Goal: Transaction & Acquisition: Obtain resource

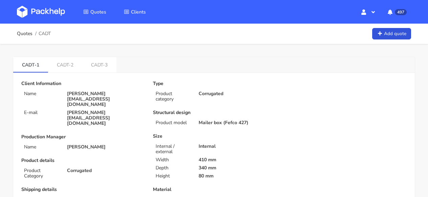
click at [44, 12] on img at bounding box center [41, 12] width 48 height 12
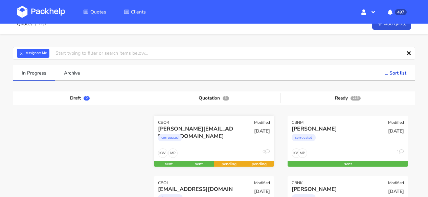
scroll to position [20, 0]
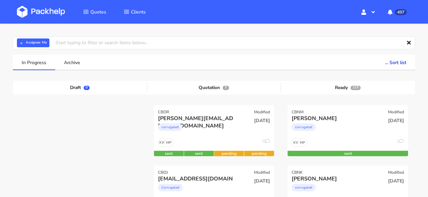
drag, startPoint x: 175, startPoint y: 130, endPoint x: 183, endPoint y: 0, distance: 129.7
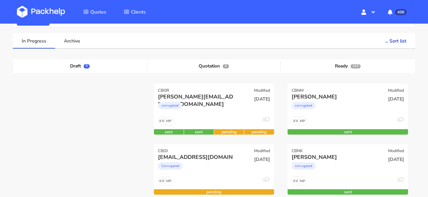
scroll to position [138, 0]
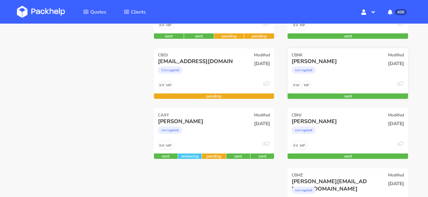
click at [329, 74] on div "corrugated" at bounding box center [329, 72] width 76 height 14
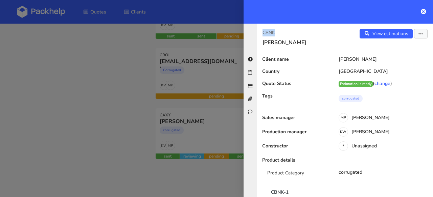
drag, startPoint x: 277, startPoint y: 32, endPoint x: 268, endPoint y: 32, distance: 9.5
click at [262, 32] on p "CBNK" at bounding box center [300, 32] width 77 height 7
copy p "CBNK"
click at [422, 12] on icon at bounding box center [423, 11] width 5 height 5
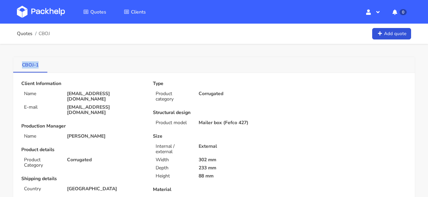
drag, startPoint x: 32, startPoint y: 66, endPoint x: 20, endPoint y: 66, distance: 12.2
click at [20, 66] on link "CBOJ-1" at bounding box center [30, 64] width 34 height 15
copy link "CBOJ-1"
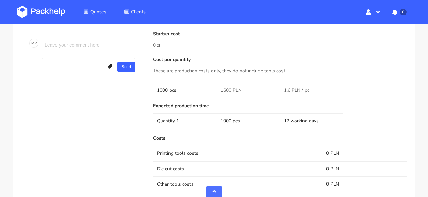
scroll to position [460, 0]
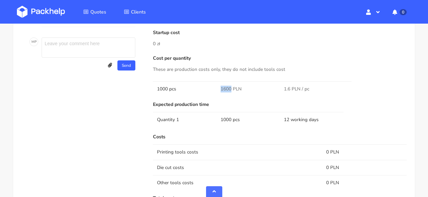
drag, startPoint x: 231, startPoint y: 88, endPoint x: 210, endPoint y: 87, distance: 20.6
click at [210, 87] on tr "1000 pcs 1600 PLN 1.6 PLN / pc" at bounding box center [280, 88] width 254 height 15
copy tr "1600"
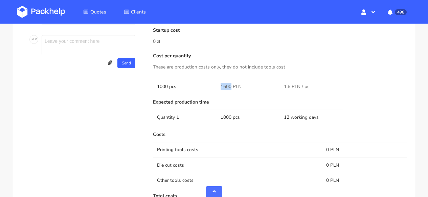
scroll to position [664, 0]
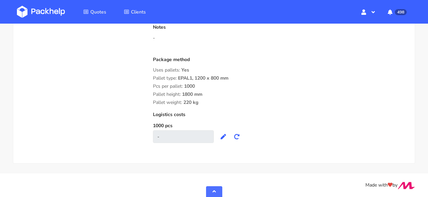
drag, startPoint x: 201, startPoint y: 104, endPoint x: 152, endPoint y: 77, distance: 55.2
copy div "Pallet type: EPAL1, 1200 x 800 mm Pcs per pallet: 1000 Pallet height: 1800 mm P…"
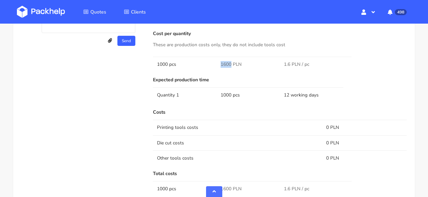
scroll to position [485, 0]
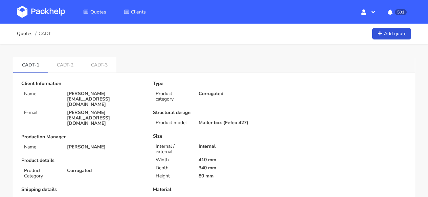
click at [44, 10] on img at bounding box center [41, 12] width 48 height 12
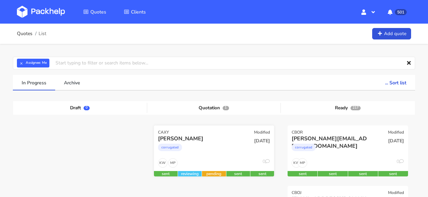
click at [227, 145] on div "corrugated" at bounding box center [196, 150] width 76 height 14
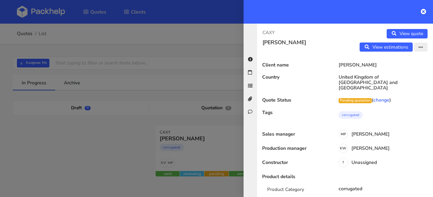
click at [418, 46] on icon "button" at bounding box center [420, 47] width 5 height 5
click at [399, 59] on link "Edit quote" at bounding box center [399, 61] width 60 height 11
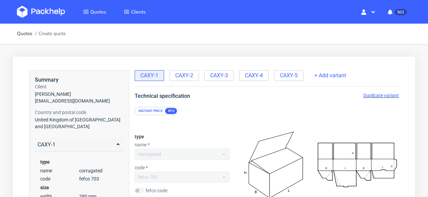
click at [48, 12] on img at bounding box center [41, 12] width 48 height 12
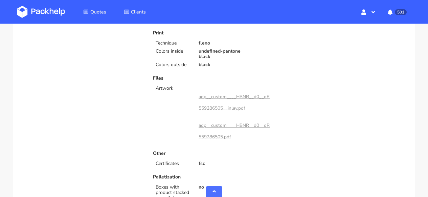
scroll to position [367, 0]
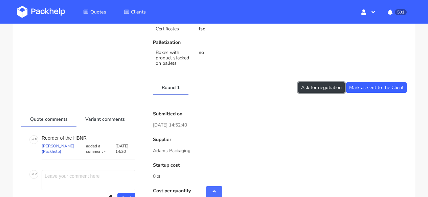
click at [313, 85] on button "Ask for negotiation" at bounding box center [321, 88] width 47 height 10
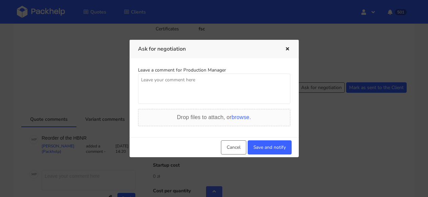
click at [230, 86] on textarea at bounding box center [214, 89] width 152 height 30
type textarea "can we get batter pices?"
click at [277, 155] on button "Save and notify" at bounding box center [270, 148] width 44 height 14
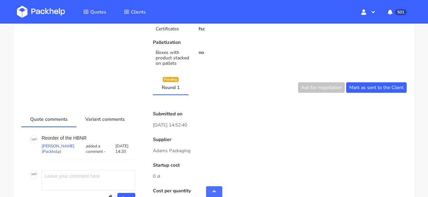
drag, startPoint x: 38, startPoint y: 9, endPoint x: 39, endPoint y: 1, distance: 8.6
click at [38, 9] on img at bounding box center [41, 12] width 48 height 12
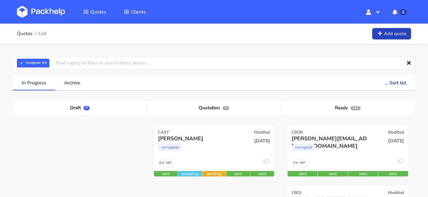
click at [404, 33] on link "Add quote" at bounding box center [391, 34] width 39 height 12
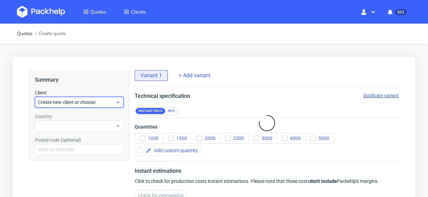
click at [84, 101] on span "Create new client or choose" at bounding box center [76, 102] width 77 height 7
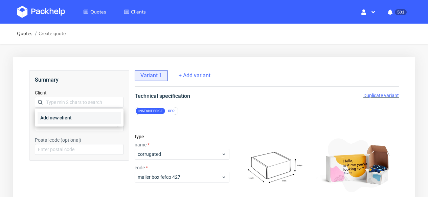
click at [75, 115] on div "Add new client" at bounding box center [79, 118] width 83 height 12
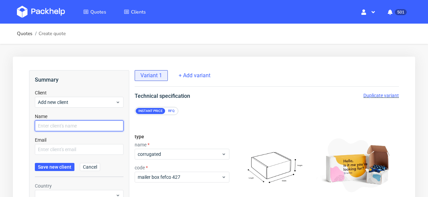
click at [73, 124] on input "text" at bounding box center [79, 126] width 89 height 11
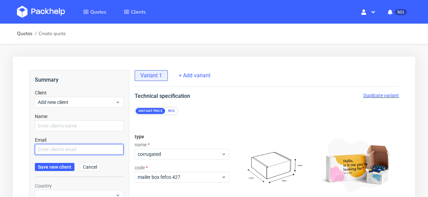
click at [62, 149] on input "text" at bounding box center [79, 149] width 89 height 11
paste input "[EMAIL_ADDRESS][DOMAIN_NAME]"
type input "[EMAIL_ADDRESS][DOMAIN_NAME]"
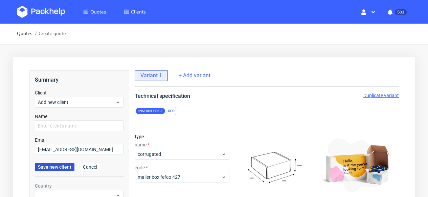
click at [65, 170] on span "Save new client" at bounding box center [54, 167] width 33 height 5
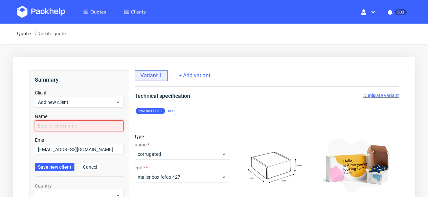
click at [87, 121] on input "text" at bounding box center [79, 126] width 89 height 11
paste input "Kaushik Prernna"
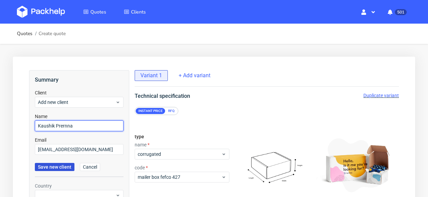
type input "Kaushik Prernna"
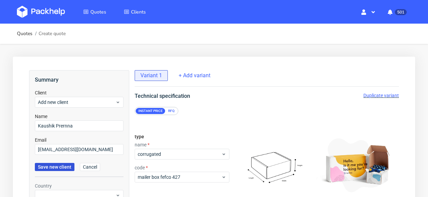
click at [66, 166] on span "Save new client" at bounding box center [54, 167] width 33 height 5
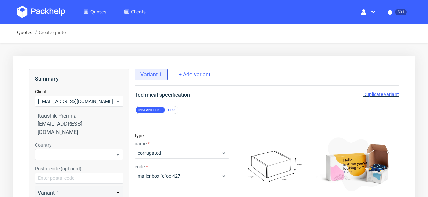
scroll to position [1, 0]
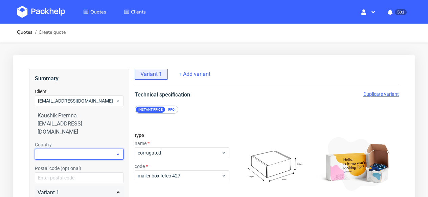
click at [83, 149] on div at bounding box center [79, 154] width 89 height 11
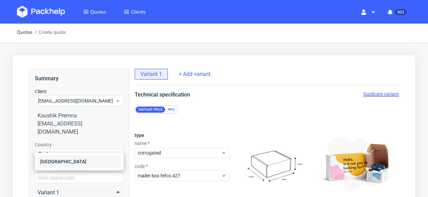
type input "fra"
click at [81, 166] on div "[GEOGRAPHIC_DATA]" at bounding box center [79, 162] width 83 height 12
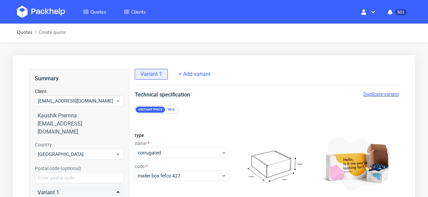
click at [170, 109] on div "RFQ" at bounding box center [171, 110] width 12 height 6
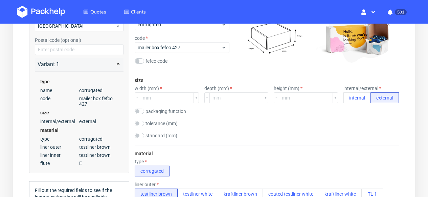
scroll to position [130, 0]
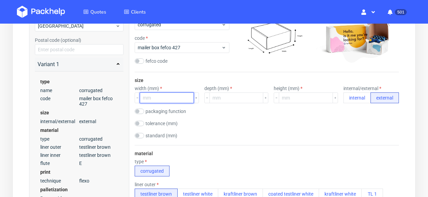
click at [163, 99] on input "number" at bounding box center [167, 98] width 54 height 11
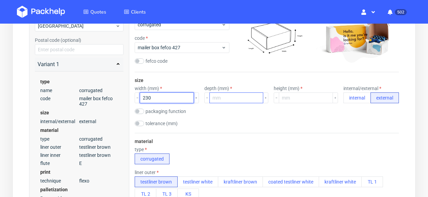
type input "230"
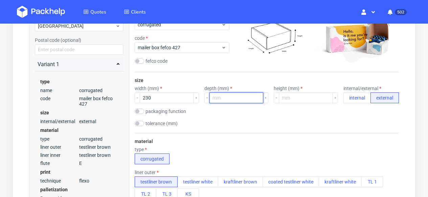
click at [232, 98] on input "number" at bounding box center [236, 98] width 54 height 11
type input "90"
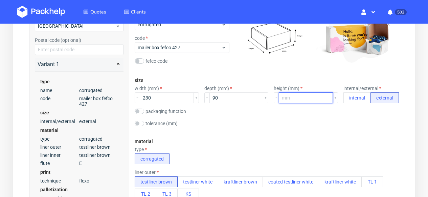
click at [292, 100] on input "number" at bounding box center [306, 98] width 54 height 11
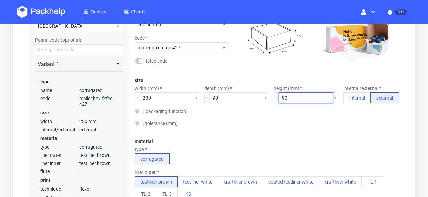
type input "90"
click at [280, 129] on div "size width (mm) 230 depth (mm) 90 height (mm) 90 internal/external internal ext…" at bounding box center [267, 102] width 264 height 61
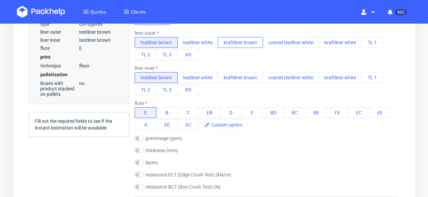
scroll to position [324, 0]
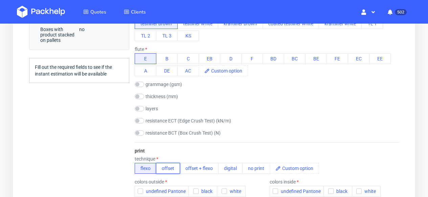
click at [175, 169] on button "offset" at bounding box center [168, 168] width 24 height 11
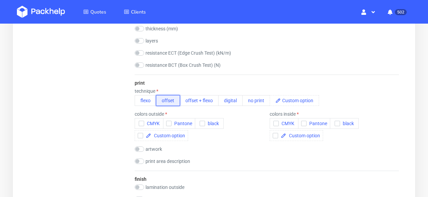
scroll to position [409, 0]
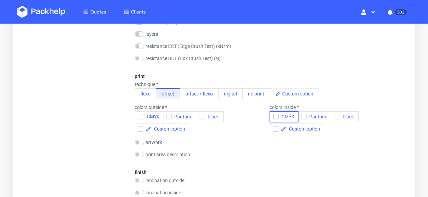
click at [293, 119] on span "CMYK" at bounding box center [287, 116] width 16 height 5
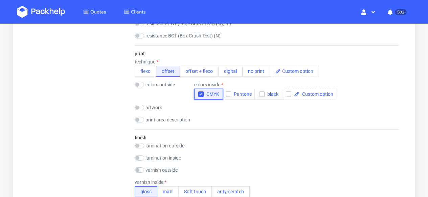
scroll to position [464, 0]
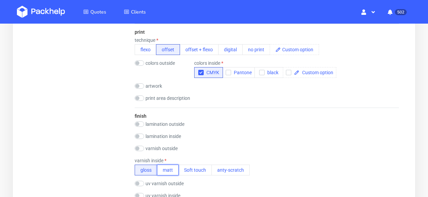
click at [171, 168] on button "matt" at bounding box center [168, 170] width 22 height 11
click at [158, 125] on label "lamination outside" at bounding box center [164, 124] width 39 height 5
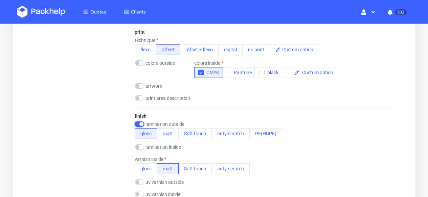
click at [139, 124] on input "checkbox" at bounding box center [139, 124] width 9 height 5
checkbox input "false"
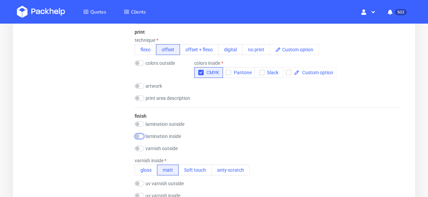
click at [138, 137] on input "checkbox" at bounding box center [139, 136] width 9 height 5
checkbox input "true"
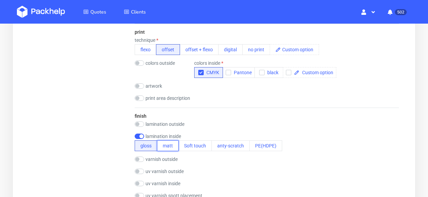
click at [172, 145] on button "matt" at bounding box center [168, 146] width 22 height 11
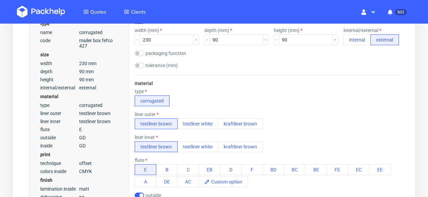
scroll to position [196, 0]
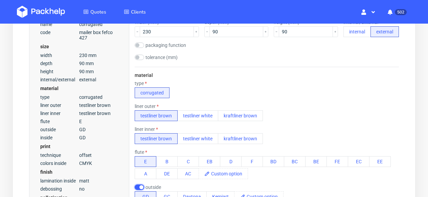
click at [138, 188] on input "checkbox" at bounding box center [139, 187] width 9 height 5
checkbox input "false"
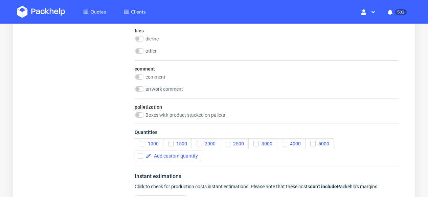
scroll to position [892, 0]
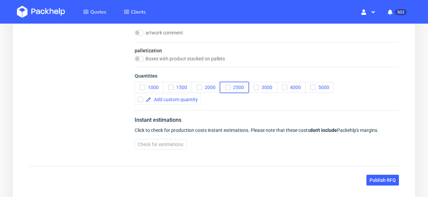
click at [228, 87] on use "button" at bounding box center [227, 88] width 3 height 2
click at [324, 85] on span "5000" at bounding box center [323, 87] width 14 height 5
click at [186, 100] on span at bounding box center [174, 99] width 47 height 5
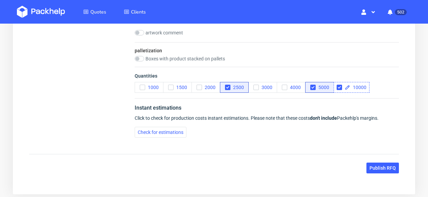
checkbox input "true"
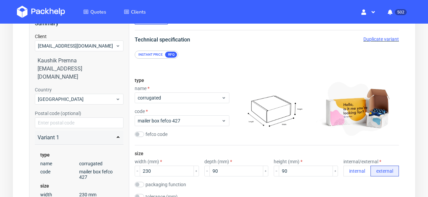
scroll to position [92, 0]
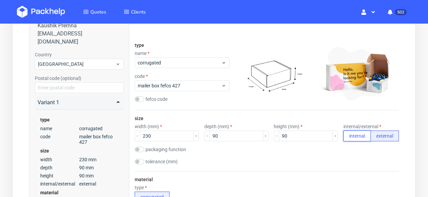
click at [352, 139] on button "internal" at bounding box center [356, 136] width 27 height 11
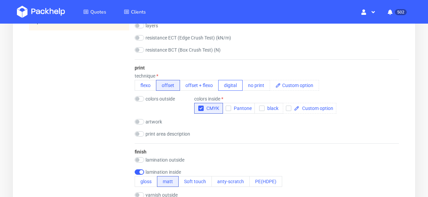
scroll to position [507, 0]
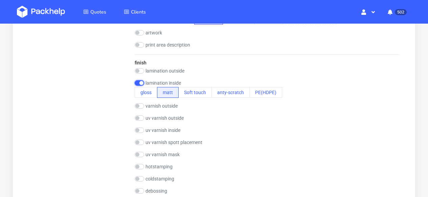
click at [138, 84] on input "checkbox" at bounding box center [139, 82] width 9 height 5
checkbox input "false"
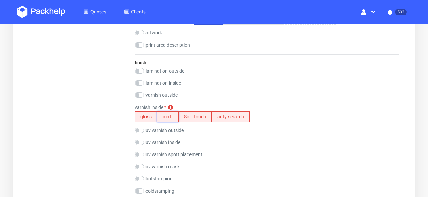
click at [174, 119] on button "matt" at bounding box center [168, 117] width 22 height 11
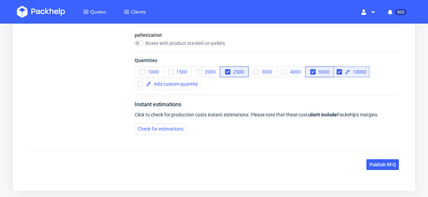
scroll to position [947, 0]
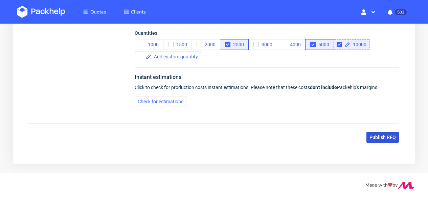
click at [380, 142] on button "Publish RFQ" at bounding box center [382, 137] width 32 height 11
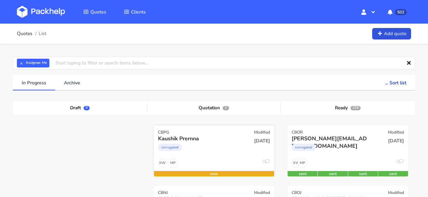
click at [220, 143] on div "corrugated" at bounding box center [196, 150] width 76 height 14
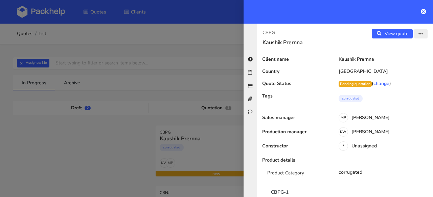
click at [414, 34] on button "button" at bounding box center [421, 33] width 14 height 9
click at [388, 50] on link "Edit quote" at bounding box center [399, 47] width 60 height 11
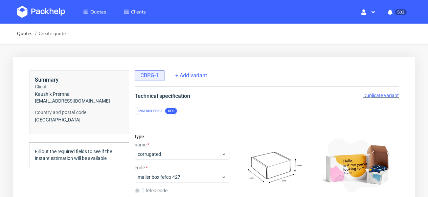
click at [382, 96] on span "Duplicate variant" at bounding box center [381, 95] width 36 height 5
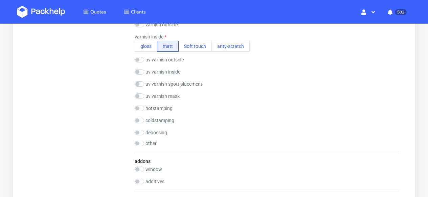
scroll to position [527, 0]
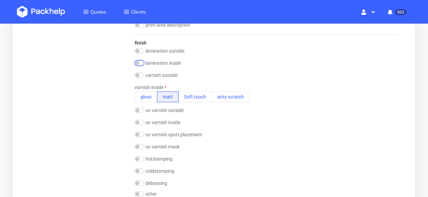
click at [141, 62] on input "checkbox" at bounding box center [139, 63] width 9 height 5
checkbox input "true"
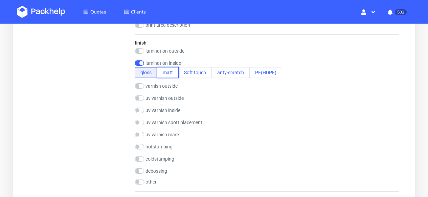
click at [167, 70] on button "matt" at bounding box center [168, 72] width 22 height 11
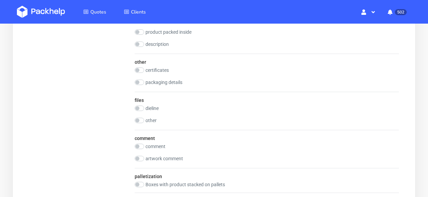
scroll to position [935, 0]
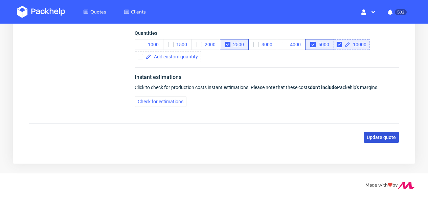
click at [380, 137] on span "Update quote" at bounding box center [381, 137] width 29 height 5
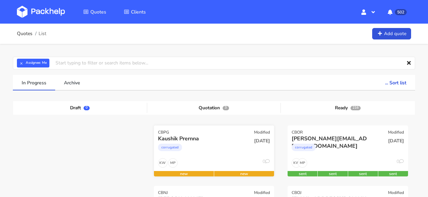
click at [174, 131] on div "CBPG Modified" at bounding box center [214, 130] width 120 height 9
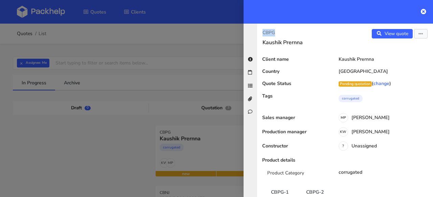
drag, startPoint x: 278, startPoint y: 33, endPoint x: 262, endPoint y: 33, distance: 15.6
click at [262, 33] on div "CBPG Kaushik Prernna" at bounding box center [301, 37] width 88 height 17
drag, startPoint x: 274, startPoint y: 32, endPoint x: 265, endPoint y: 32, distance: 8.1
click at [265, 32] on p "CBPG" at bounding box center [300, 32] width 77 height 7
click at [277, 32] on p "CBPG" at bounding box center [300, 32] width 77 height 7
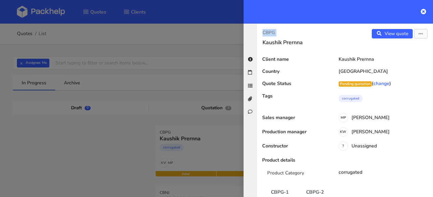
drag, startPoint x: 277, startPoint y: 32, endPoint x: 265, endPoint y: 33, distance: 11.9
click at [256, 35] on div "CBPG Kaushik Prernna View quote Edit quote Client name Kaushik Prernna Country …" at bounding box center [337, 111] width 189 height 174
drag, startPoint x: 425, startPoint y: 10, endPoint x: 408, endPoint y: 6, distance: 17.6
click at [425, 10] on icon at bounding box center [423, 11] width 5 height 5
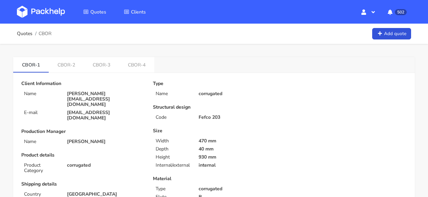
drag, startPoint x: 40, startPoint y: 33, endPoint x: 52, endPoint y: 33, distance: 11.8
click at [52, 33] on div "Quotes CBOR Add quote" at bounding box center [214, 34] width 394 height 14
drag, startPoint x: 52, startPoint y: 33, endPoint x: 39, endPoint y: 33, distance: 12.9
click at [39, 33] on span "CBOR" at bounding box center [45, 33] width 13 height 5
copy span "CBOR"
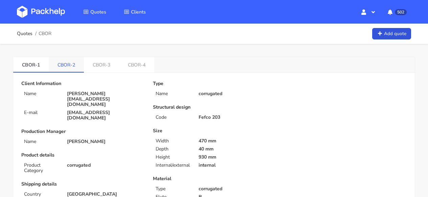
click at [70, 66] on link "CBOR-2" at bounding box center [66, 64] width 35 height 15
click at [112, 70] on link "CBOR-3" at bounding box center [101, 64] width 35 height 15
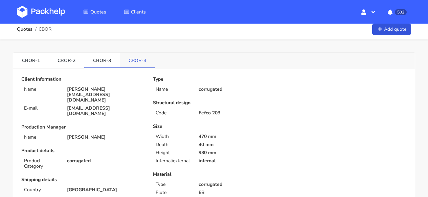
click at [128, 61] on link "CBOR-4" at bounding box center [137, 60] width 35 height 15
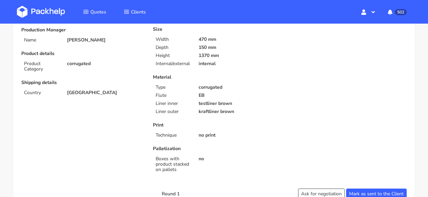
scroll to position [0, 0]
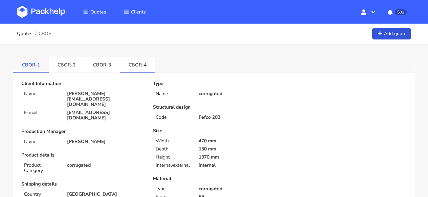
click at [31, 69] on link "CBOR-1" at bounding box center [31, 64] width 36 height 15
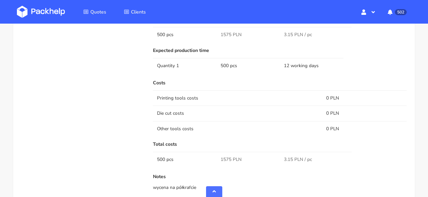
scroll to position [569, 0]
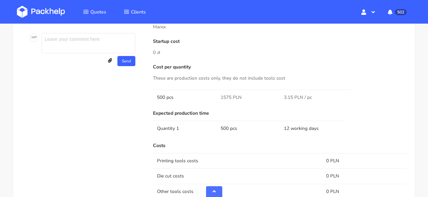
scroll to position [307, 0]
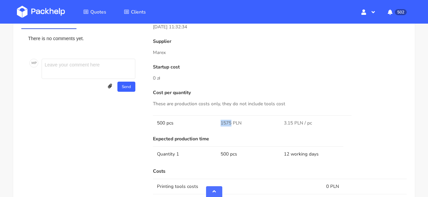
drag, startPoint x: 230, startPoint y: 121, endPoint x: 213, endPoint y: 121, distance: 16.9
click at [213, 121] on tr "500 pcs 1575 PLN 3.15 PLN / pc" at bounding box center [280, 123] width 254 height 15
copy tr "1575"
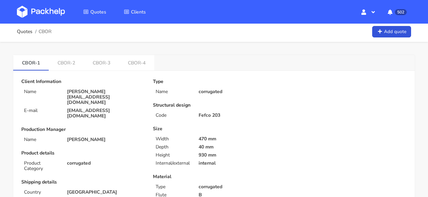
scroll to position [0, 0]
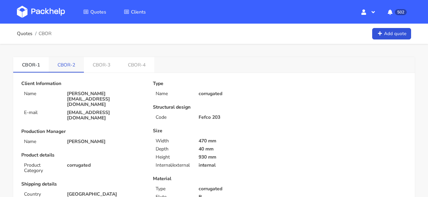
click at [70, 63] on link "CBOR-2" at bounding box center [66, 64] width 35 height 15
click at [47, 63] on link "CBOR-1" at bounding box center [31, 64] width 36 height 15
click at [71, 64] on link "CBOR-2" at bounding box center [67, 64] width 36 height 15
click at [96, 68] on link "CBOR-3" at bounding box center [101, 64] width 35 height 15
click at [68, 64] on link "CBOR-2" at bounding box center [67, 64] width 36 height 15
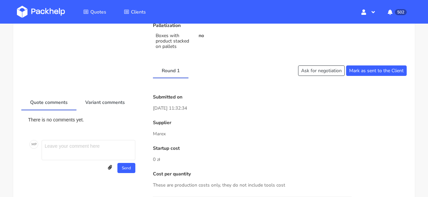
scroll to position [369, 0]
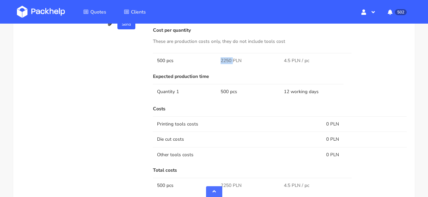
drag, startPoint x: 232, startPoint y: 61, endPoint x: 211, endPoint y: 60, distance: 20.3
click at [211, 60] on tr "500 pcs 2250 PLN 4.5 PLN / pc" at bounding box center [280, 60] width 254 height 15
copy tr "2250"
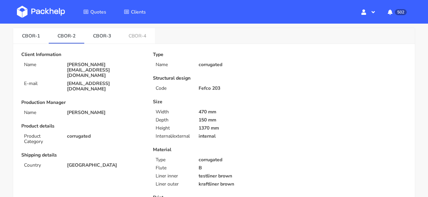
scroll to position [0, 0]
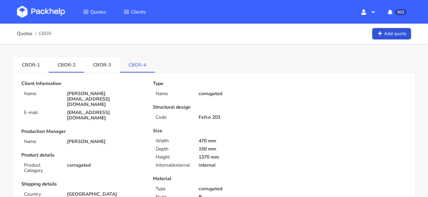
click at [140, 65] on link "CBOR-4" at bounding box center [137, 64] width 35 height 15
click at [77, 60] on link "CBOR-2" at bounding box center [67, 64] width 36 height 15
click at [126, 65] on link "CBOR-4" at bounding box center [138, 64] width 36 height 15
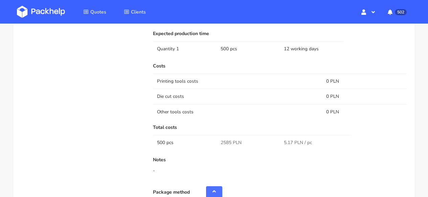
scroll to position [352, 0]
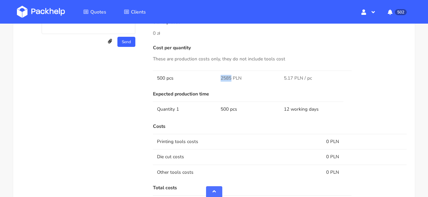
drag, startPoint x: 231, startPoint y: 76, endPoint x: 219, endPoint y: 77, distance: 11.9
click at [219, 77] on td "2585 PLN" at bounding box center [248, 78] width 64 height 15
copy span "2585"
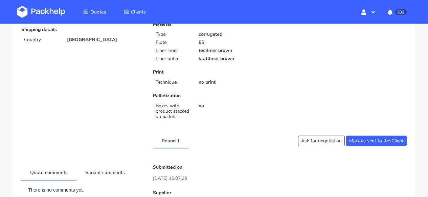
scroll to position [0, 0]
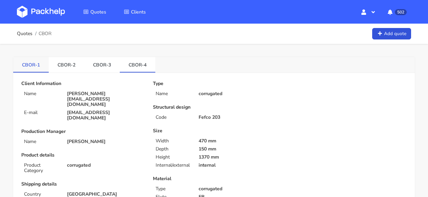
click at [39, 69] on link "CBOR-1" at bounding box center [31, 64] width 36 height 15
drag, startPoint x: 43, startPoint y: 63, endPoint x: 22, endPoint y: 64, distance: 21.0
click at [22, 64] on link "CBOR-1" at bounding box center [31, 64] width 36 height 15
copy link "CBOR-1"
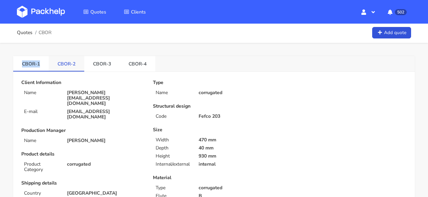
scroll to position [1, 0]
click at [70, 65] on link "CBOR-2" at bounding box center [67, 63] width 36 height 15
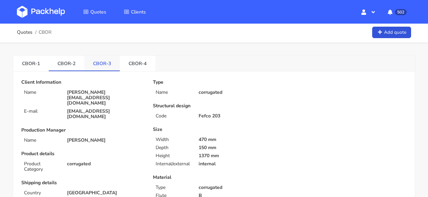
click at [94, 62] on link "CBOR-3" at bounding box center [102, 63] width 36 height 15
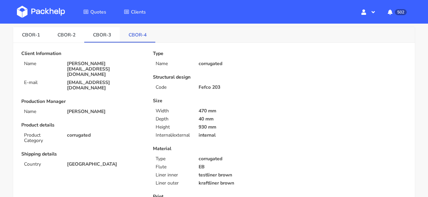
scroll to position [0, 0]
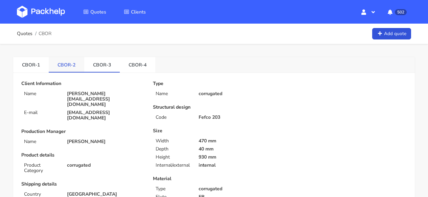
click at [65, 62] on link "CBOR-2" at bounding box center [67, 64] width 36 height 15
click at [140, 68] on link "CBOR-4" at bounding box center [138, 64] width 36 height 15
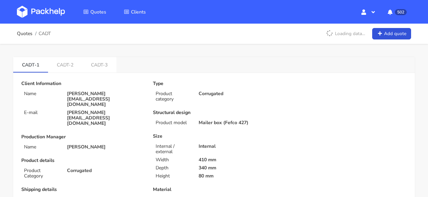
click at [50, 10] on img at bounding box center [41, 12] width 48 height 12
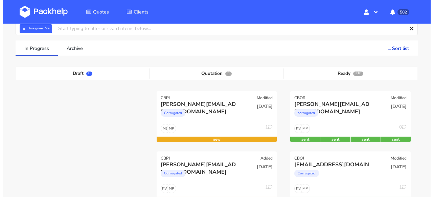
scroll to position [53, 0]
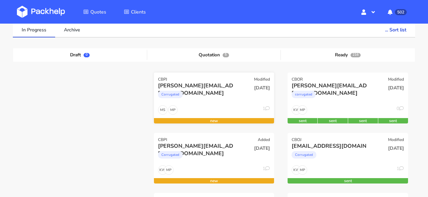
click at [224, 86] on div "[PERSON_NAME][EMAIL_ADDRESS][DOMAIN_NAME]" at bounding box center [196, 85] width 76 height 7
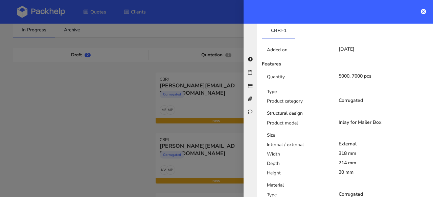
scroll to position [181, 0]
click at [422, 9] on icon at bounding box center [423, 11] width 5 height 5
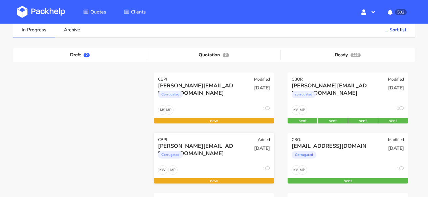
click at [227, 139] on div "CBPI Added" at bounding box center [214, 137] width 120 height 9
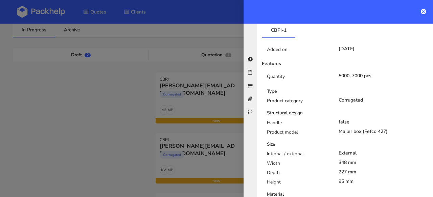
scroll to position [0, 0]
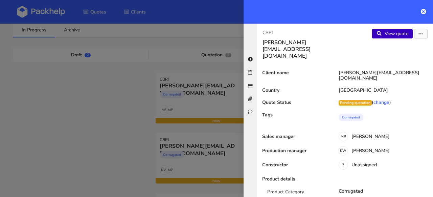
click at [380, 35] on link "View quote" at bounding box center [392, 33] width 41 height 9
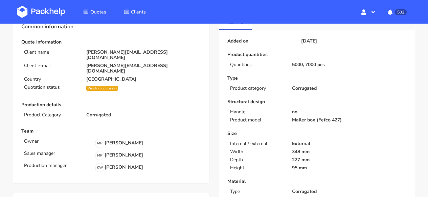
scroll to position [46, 0]
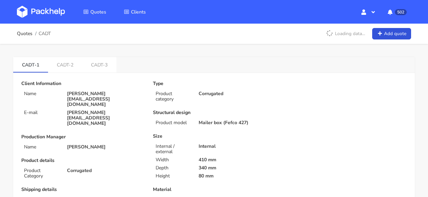
click at [49, 11] on img at bounding box center [41, 12] width 48 height 12
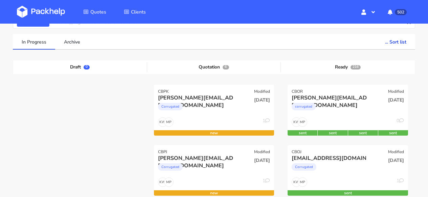
scroll to position [66, 0]
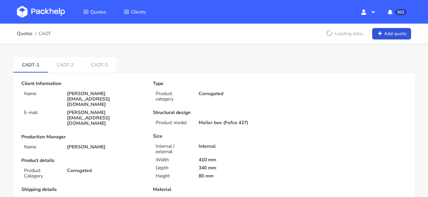
click at [60, 8] on img at bounding box center [41, 12] width 48 height 12
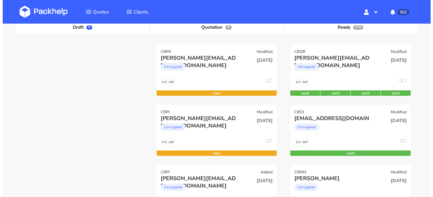
scroll to position [45, 0]
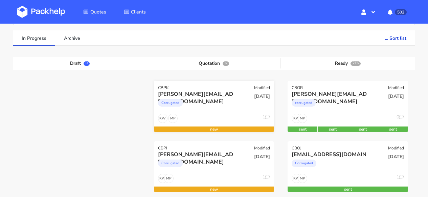
click at [237, 89] on div "CBPK Modified" at bounding box center [214, 85] width 120 height 9
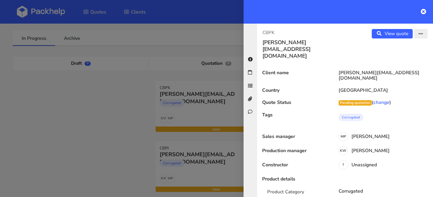
click at [418, 33] on button "button" at bounding box center [421, 33] width 14 height 9
click at [394, 48] on link "Edit quote" at bounding box center [399, 47] width 60 height 11
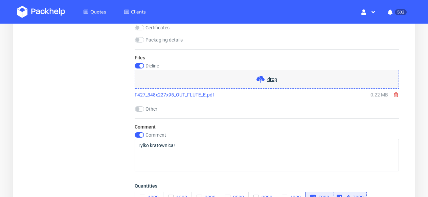
scroll to position [938, 0]
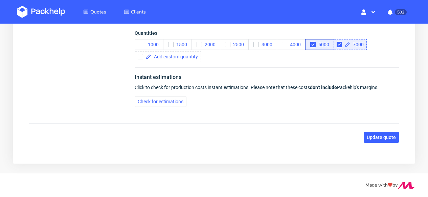
click at [346, 45] on icon at bounding box center [347, 44] width 5 height 5
click at [341, 46] on input "checkbox" at bounding box center [338, 44] width 5 height 5
checkbox input "false"
click at [178, 59] on span at bounding box center [174, 56] width 47 height 5
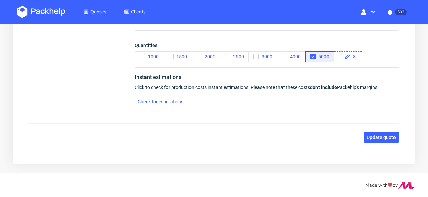
scroll to position [926, 0]
checkbox input "true"
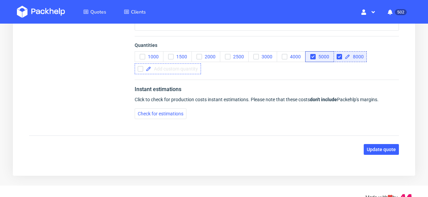
click at [153, 68] on span at bounding box center [174, 69] width 47 height 5
checkbox input "true"
click at [378, 150] on span "Update quote" at bounding box center [381, 149] width 29 height 5
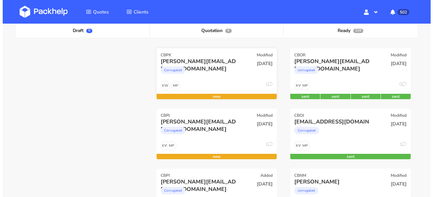
scroll to position [122, 0]
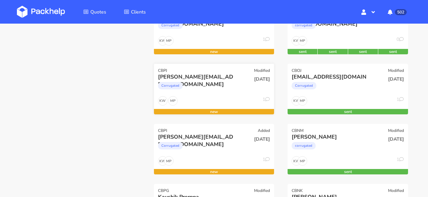
click at [212, 82] on div "Corrugated" at bounding box center [196, 88] width 76 height 14
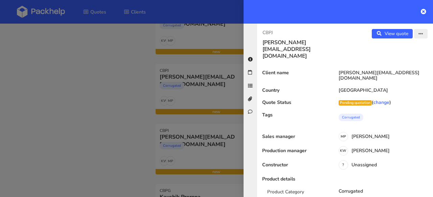
click at [418, 36] on icon "button" at bounding box center [420, 34] width 5 height 5
click at [392, 46] on link "Edit quote" at bounding box center [399, 47] width 60 height 11
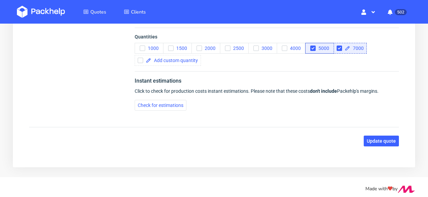
scroll to position [951, 0]
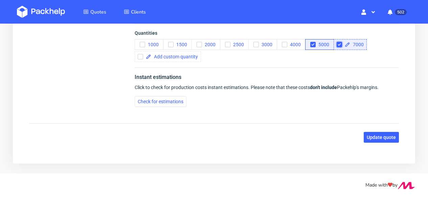
click at [340, 45] on input "checkbox" at bounding box center [338, 44] width 5 height 5
checkbox input "false"
click at [168, 57] on span at bounding box center [174, 56] width 47 height 5
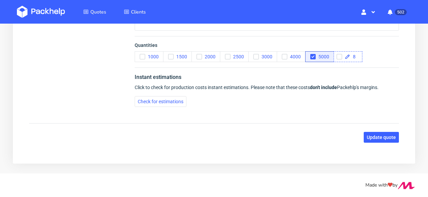
scroll to position [939, 0]
checkbox input "true"
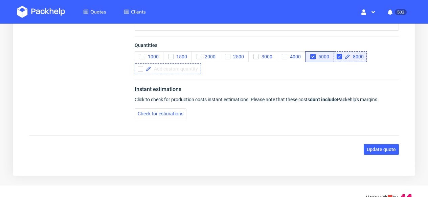
click at [170, 70] on span at bounding box center [174, 69] width 47 height 5
checkbox input "true"
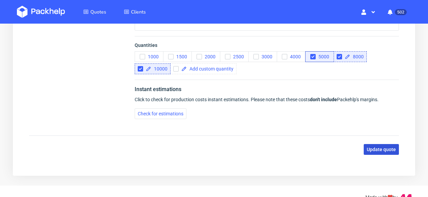
click at [385, 152] on span "Update quote" at bounding box center [381, 149] width 29 height 5
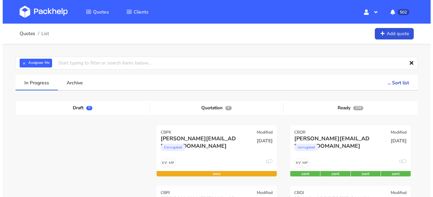
scroll to position [126, 0]
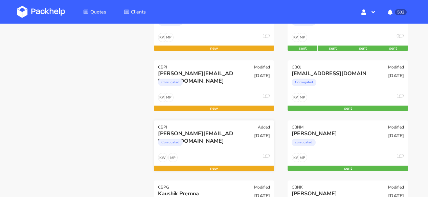
click at [202, 125] on div "CBPI Added" at bounding box center [214, 125] width 120 height 9
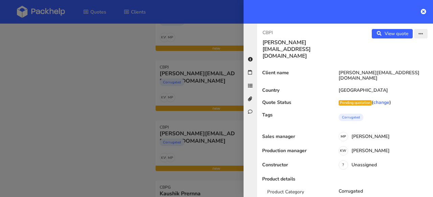
click at [418, 34] on button "button" at bounding box center [421, 33] width 14 height 9
click at [385, 53] on div "Edit quote" at bounding box center [398, 48] width 65 height 17
click at [385, 50] on div "CBPI tom@doughnuttime.co.uk View quote Edit quote Client name tom@doughnuttime.…" at bounding box center [345, 111] width 176 height 174
click at [420, 34] on button "button" at bounding box center [421, 33] width 14 height 9
click at [396, 48] on link "Edit quote" at bounding box center [399, 47] width 60 height 11
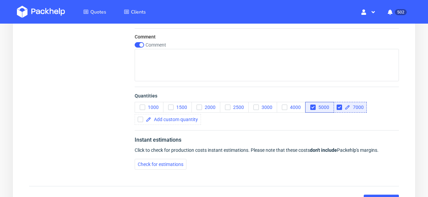
scroll to position [890, 0]
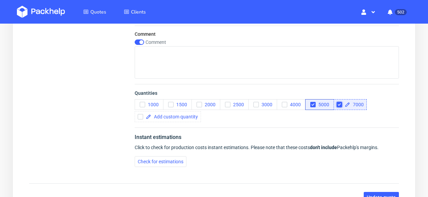
click at [337, 104] on input "checkbox" at bounding box center [338, 104] width 5 height 5
checkbox input "false"
click at [167, 119] on span at bounding box center [174, 117] width 47 height 5
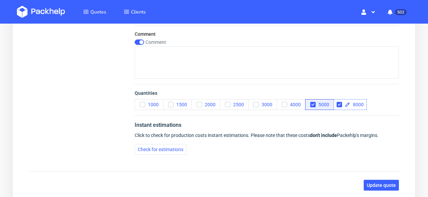
checkbox input "true"
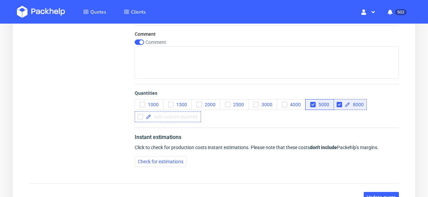
click at [179, 114] on div at bounding box center [168, 117] width 66 height 11
checkbox input "true"
click at [375, 193] on button "Update quote" at bounding box center [381, 197] width 35 height 11
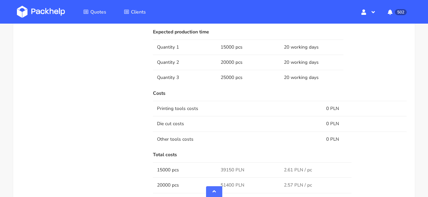
scroll to position [644, 0]
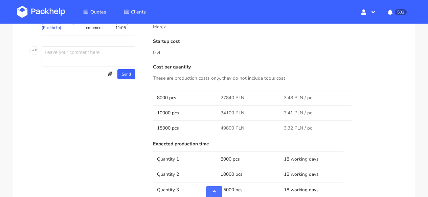
scroll to position [626, 0]
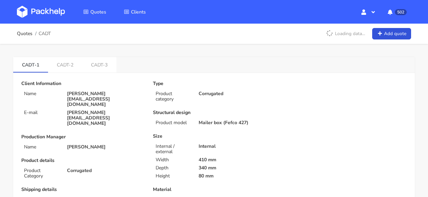
click at [55, 13] on img at bounding box center [41, 12] width 48 height 12
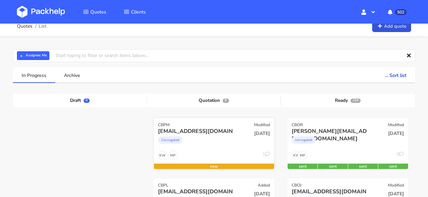
scroll to position [57, 0]
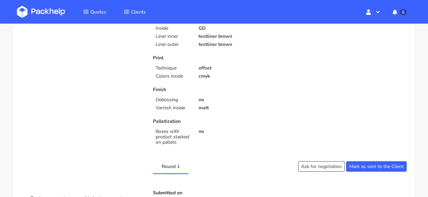
scroll to position [46, 0]
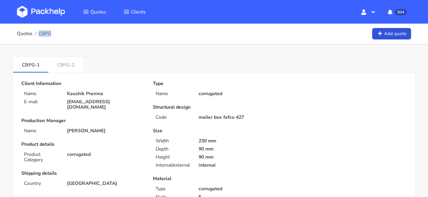
drag, startPoint x: 57, startPoint y: 34, endPoint x: 51, endPoint y: 33, distance: 6.8
click at [51, 33] on div "Quotes CBPG Add quote" at bounding box center [214, 34] width 394 height 14
copy span "CBPG"
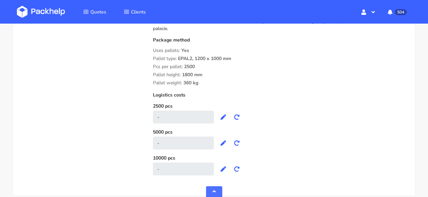
scroll to position [692, 0]
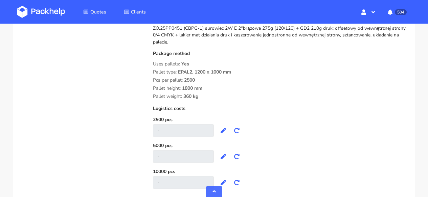
drag, startPoint x: 177, startPoint y: 86, endPoint x: 154, endPoint y: 70, distance: 28.0
click at [153, 71] on div "Package method Uses pallets: Yes Pallet type: EPAL2, 1200 x 1000 mm Pcs per pal…" at bounding box center [280, 75] width 254 height 48
click at [153, 69] on span "Pallet type:" at bounding box center [165, 72] width 24 height 6
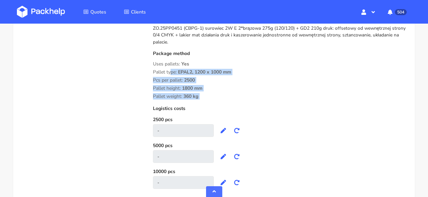
drag, startPoint x: 153, startPoint y: 68, endPoint x: 198, endPoint y: 86, distance: 48.9
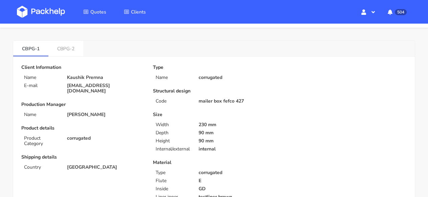
scroll to position [0, 0]
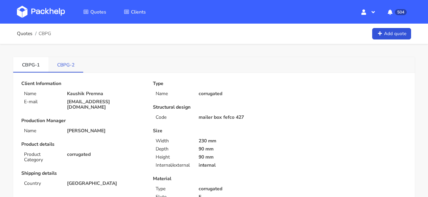
click at [65, 70] on link "CBPG-2" at bounding box center [65, 64] width 35 height 15
click at [45, 61] on link "CBPG-1" at bounding box center [30, 64] width 35 height 15
click at [75, 61] on link "CBPG-2" at bounding box center [65, 64] width 35 height 15
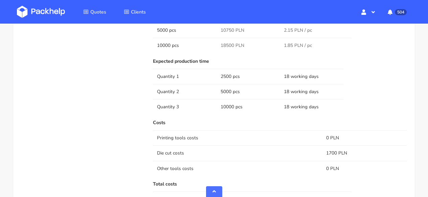
scroll to position [432, 0]
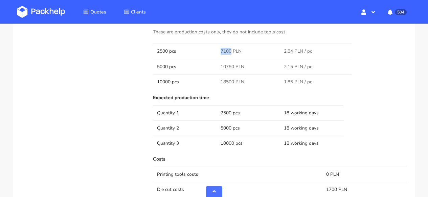
drag, startPoint x: 231, startPoint y: 50, endPoint x: 214, endPoint y: 50, distance: 16.2
click at [214, 50] on tr "2500 pcs 7100 PLN 2.84 PLN / pc" at bounding box center [280, 51] width 254 height 15
copy tr "7100"
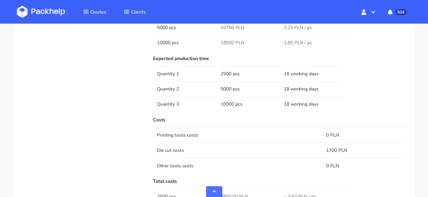
scroll to position [437, 0]
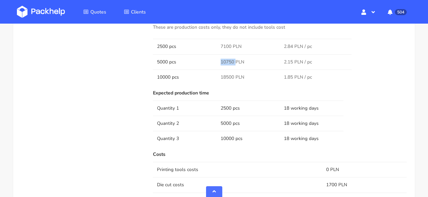
drag, startPoint x: 234, startPoint y: 61, endPoint x: 223, endPoint y: 60, distance: 11.2
click at [216, 61] on td "10750 PLN" at bounding box center [248, 61] width 64 height 15
copy span "10750"
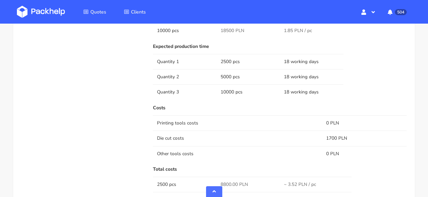
scroll to position [449, 0]
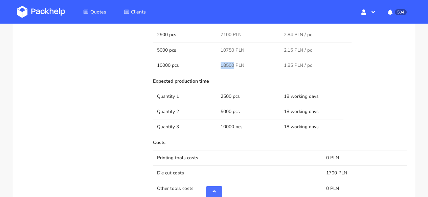
drag, startPoint x: 234, startPoint y: 64, endPoint x: 217, endPoint y: 64, distance: 16.6
click at [217, 64] on td "18500 PLN" at bounding box center [248, 65] width 64 height 15
copy span "18500"
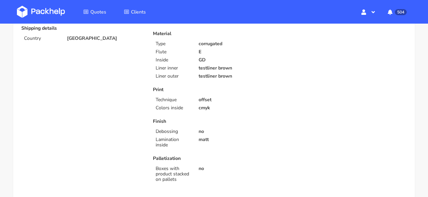
scroll to position [0, 0]
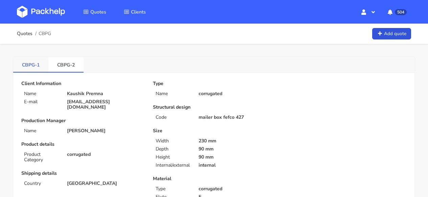
click at [31, 68] on link "CBPG-1" at bounding box center [30, 64] width 35 height 15
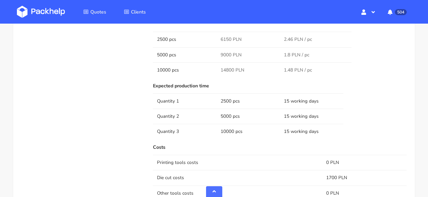
scroll to position [404, 0]
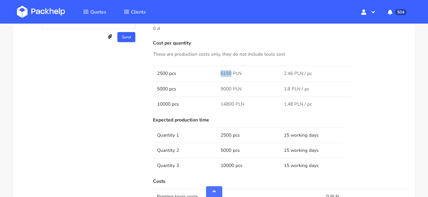
drag, startPoint x: 231, startPoint y: 72, endPoint x: 213, endPoint y: 72, distance: 17.6
click at [213, 72] on tr "2500 pcs 6150 PLN 2.46 PLN / pc" at bounding box center [280, 73] width 254 height 15
copy tr "6150"
drag, startPoint x: 233, startPoint y: 103, endPoint x: 217, endPoint y: 102, distance: 15.9
click at [217, 102] on td "14800 PLN" at bounding box center [248, 104] width 64 height 15
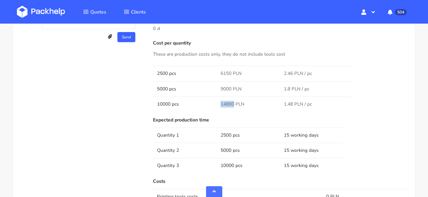
copy span "14800"
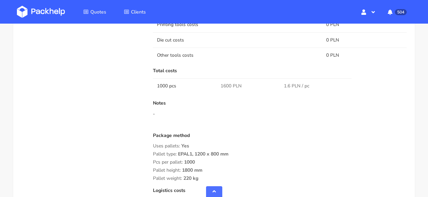
scroll to position [631, 0]
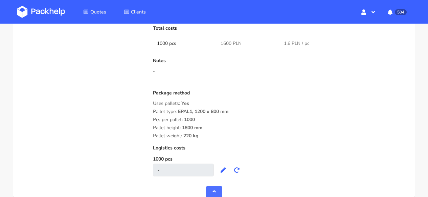
drag, startPoint x: 203, startPoint y: 136, endPoint x: 153, endPoint y: 109, distance: 56.5
click at [153, 108] on div "Package method Uses pallets: Yes Pallet type: EPAL1, 1200 x 800 mm Pcs per pall…" at bounding box center [280, 115] width 254 height 48
click at [157, 111] on span "Pallet type:" at bounding box center [165, 112] width 24 height 6
drag, startPoint x: 153, startPoint y: 110, endPoint x: 197, endPoint y: 132, distance: 49.0
click at [205, 136] on div "Package method Uses pallets: Yes Pallet type: EPAL1, 1200 x 800 mm Pcs per pall…" at bounding box center [280, 115] width 254 height 48
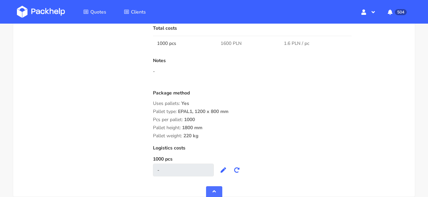
copy div "Pallet type: EPAL1, 1200 x 800 mm Pcs per pallet: 1000 Pallet height: 1800 mm P…"
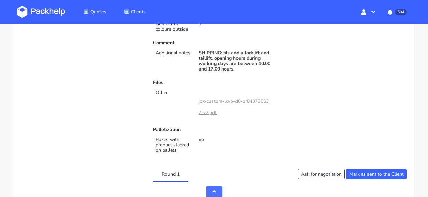
scroll to position [310, 0]
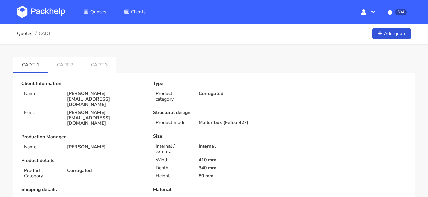
click at [68, 12] on link at bounding box center [46, 12] width 58 height 20
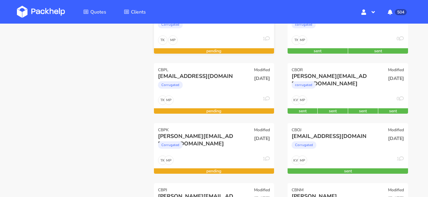
scroll to position [191, 0]
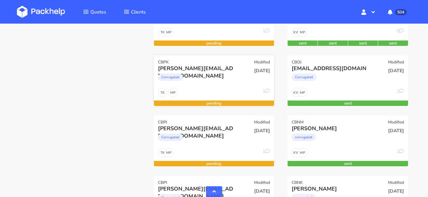
click at [225, 83] on div "Corrugated" at bounding box center [196, 79] width 76 height 14
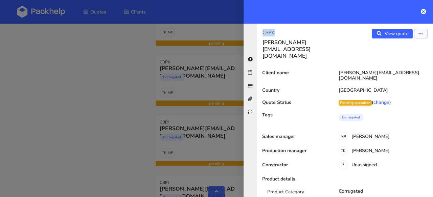
drag, startPoint x: 276, startPoint y: 31, endPoint x: 263, endPoint y: 31, distance: 12.5
click at [263, 31] on p "CBPK" at bounding box center [300, 32] width 77 height 7
copy p "CBPK"
click at [424, 12] on icon at bounding box center [423, 11] width 5 height 5
